Goal: Transaction & Acquisition: Purchase product/service

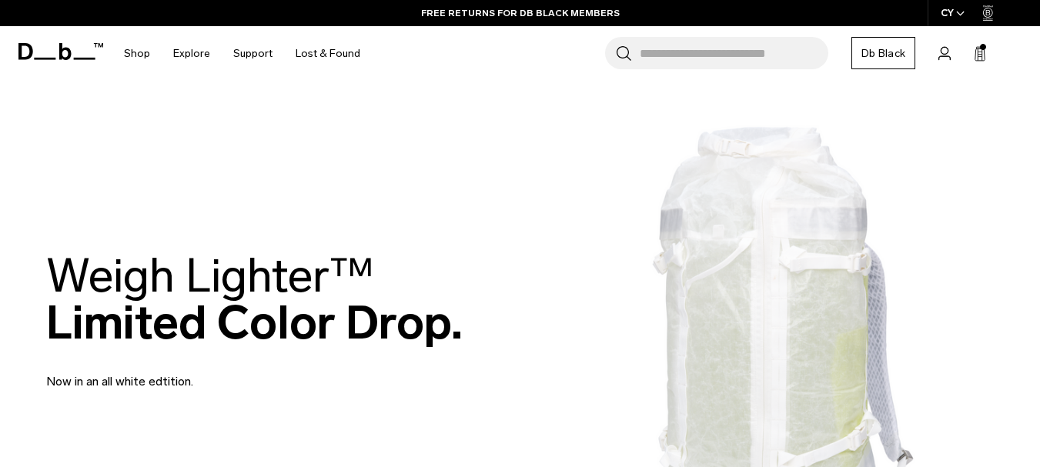
click at [985, 55] on icon at bounding box center [980, 55] width 9 height 12
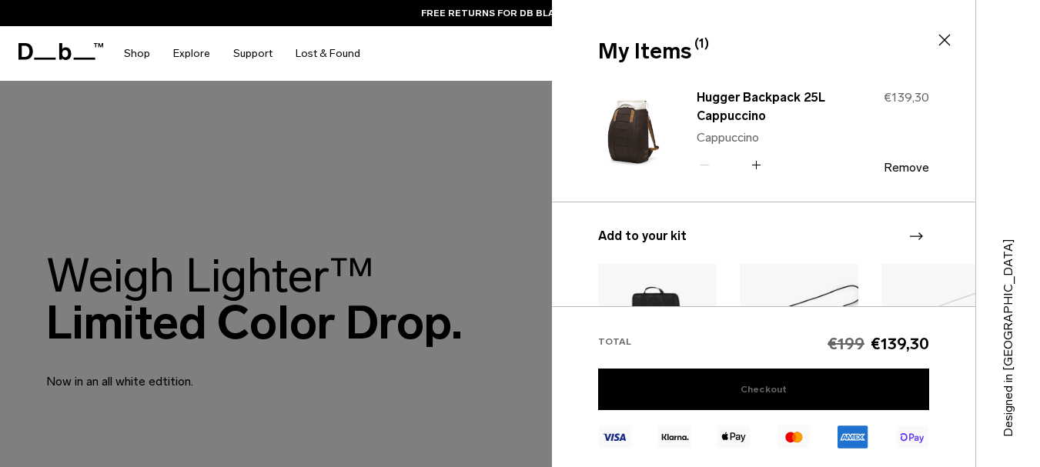
click at [835, 390] on link "Checkout" at bounding box center [763, 390] width 331 height 42
